Goal: Find specific page/section: Find specific page/section

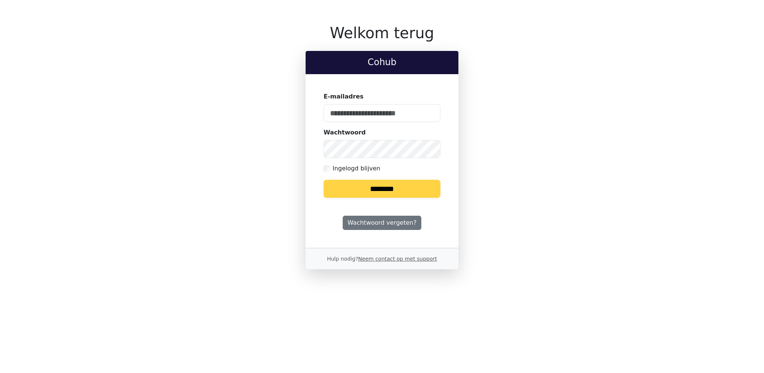
type input "**********"
click at [350, 190] on input "********" at bounding box center [382, 189] width 117 height 18
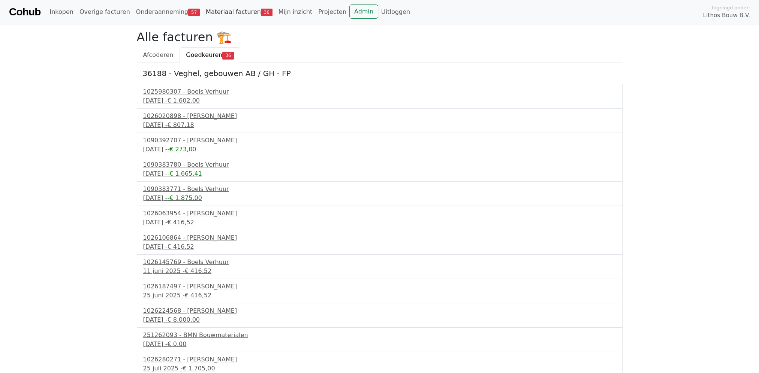
click at [209, 15] on link "Materiaal facturen 36" at bounding box center [239, 11] width 73 height 15
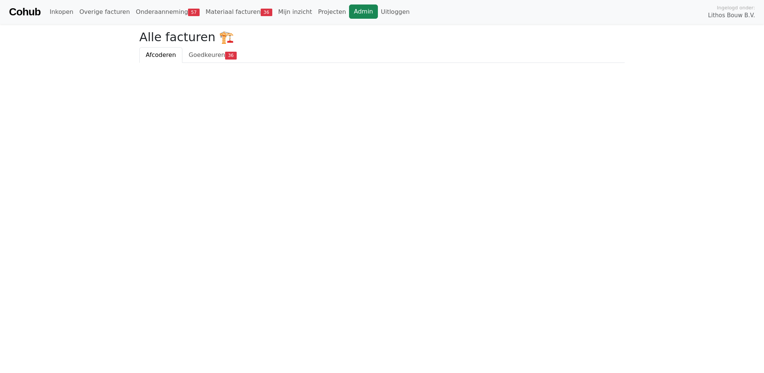
click at [349, 13] on link "Admin" at bounding box center [363, 11] width 29 height 14
